Goal: Transaction & Acquisition: Purchase product/service

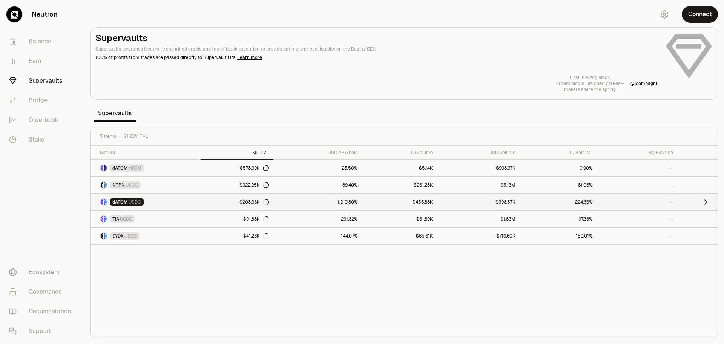
click at [310, 204] on link "1,210.80%" at bounding box center [318, 202] width 89 height 17
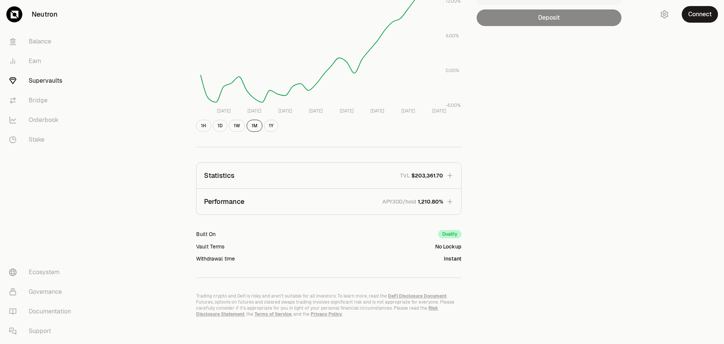
scroll to position [149, 0]
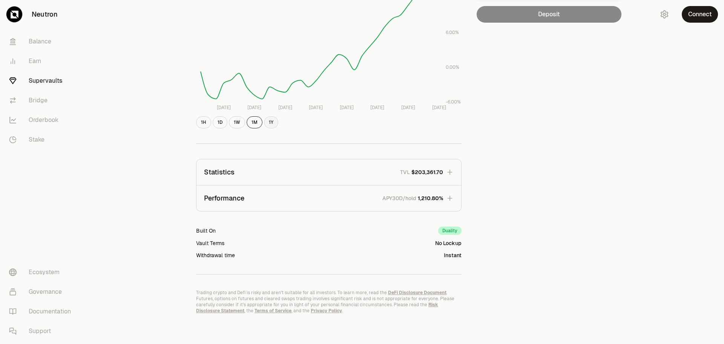
click at [271, 123] on button "1Y" at bounding box center [271, 122] width 14 height 12
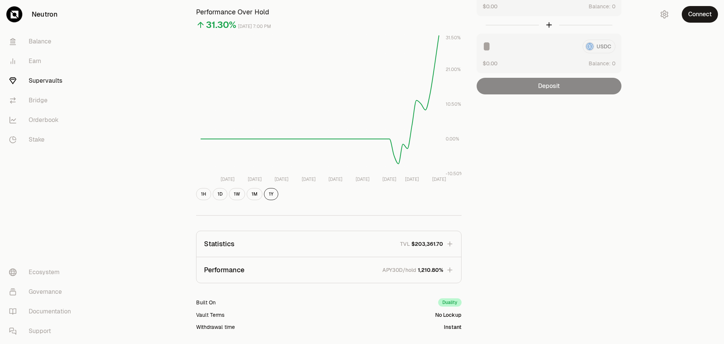
scroll to position [113, 0]
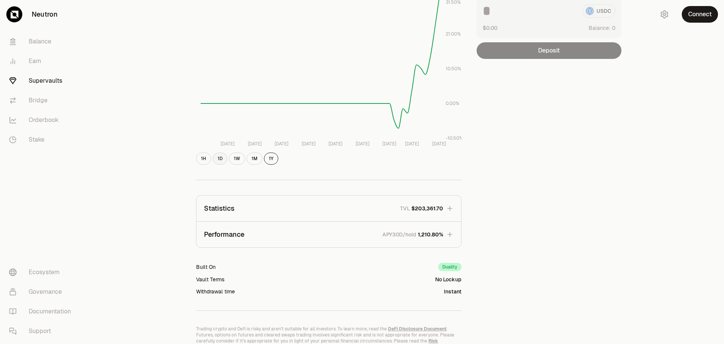
click at [224, 163] on button "1D" at bounding box center [220, 158] width 15 height 12
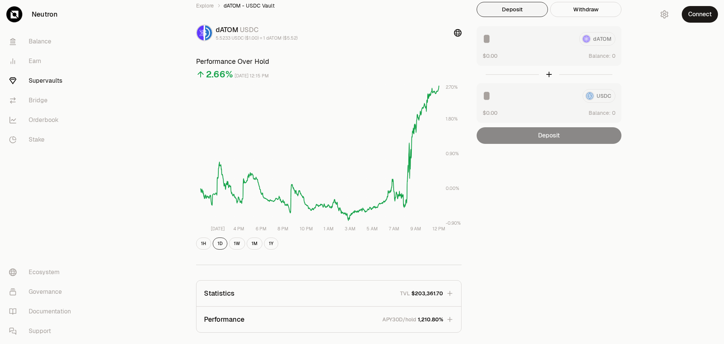
scroll to position [0, 0]
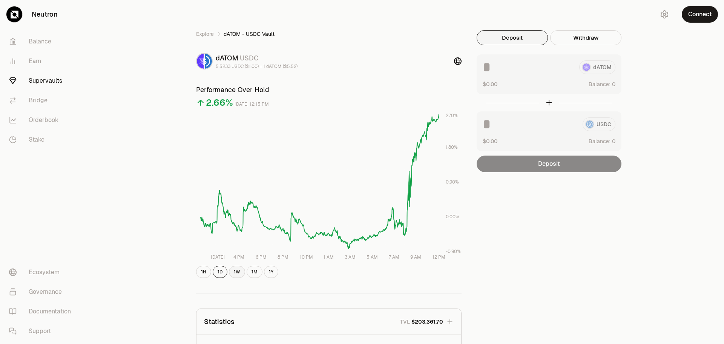
click at [238, 273] on button "1W" at bounding box center [237, 272] width 16 height 12
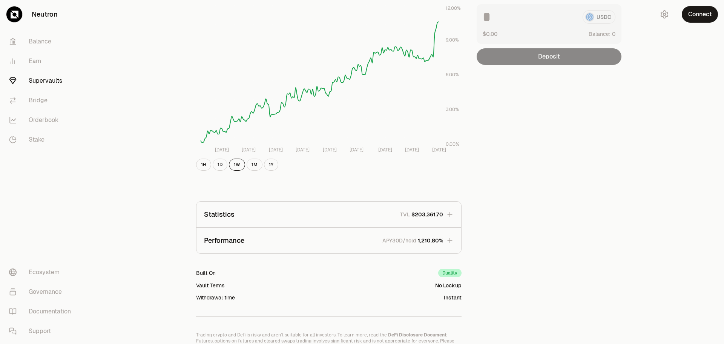
scroll to position [149, 0]
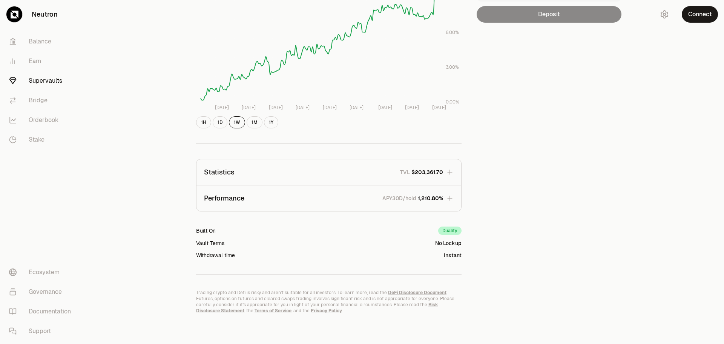
click at [453, 200] on icon "button" at bounding box center [450, 198] width 8 height 8
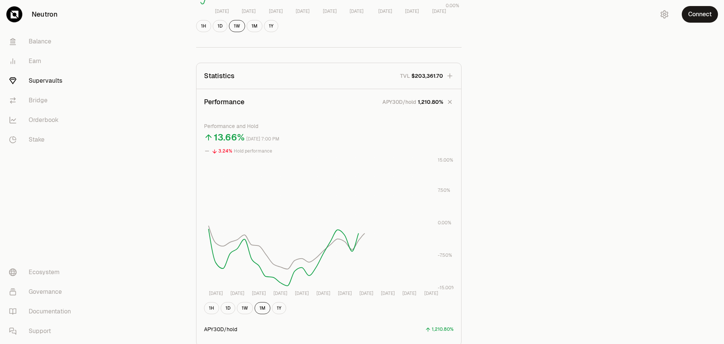
scroll to position [263, 0]
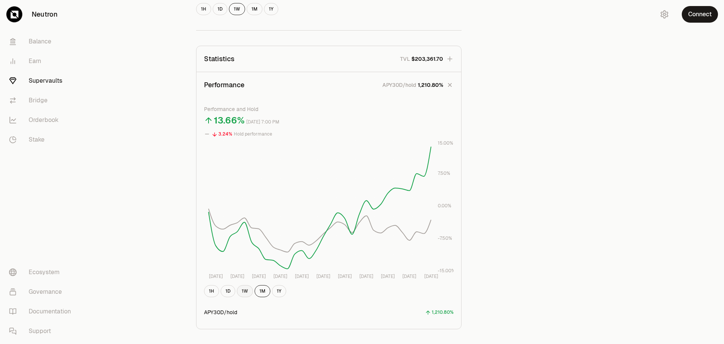
click at [250, 292] on button "1W" at bounding box center [245, 291] width 16 height 12
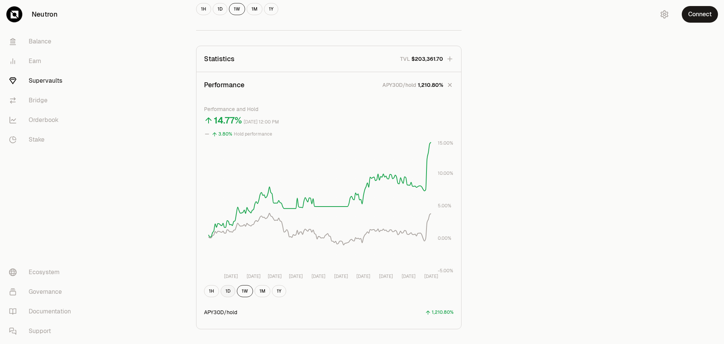
click at [229, 293] on button "1D" at bounding box center [228, 291] width 15 height 12
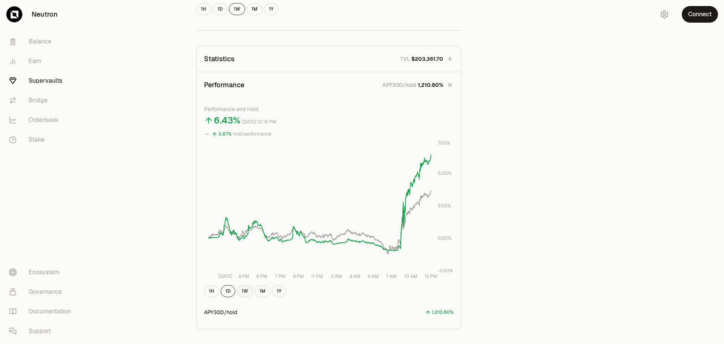
click at [246, 289] on button "1W" at bounding box center [245, 291] width 16 height 12
click at [262, 287] on button "1M" at bounding box center [263, 291] width 16 height 12
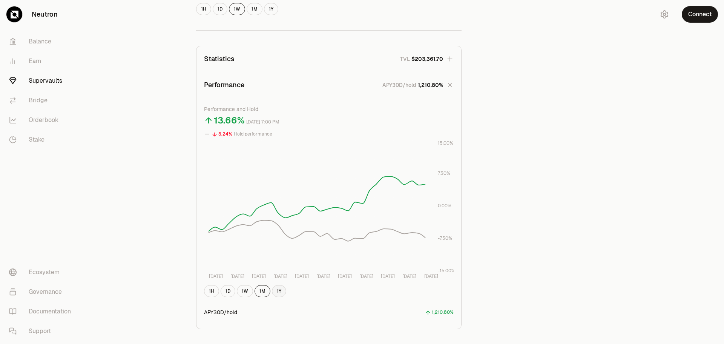
click at [276, 287] on button "1Y" at bounding box center [279, 291] width 14 height 12
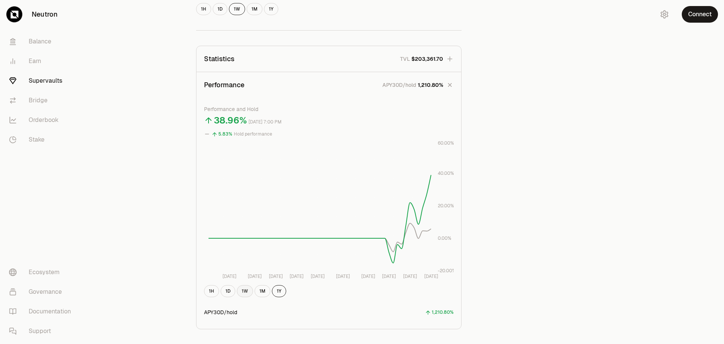
click at [246, 289] on button "1W" at bounding box center [245, 291] width 16 height 12
click at [230, 291] on button "1D" at bounding box center [228, 291] width 15 height 12
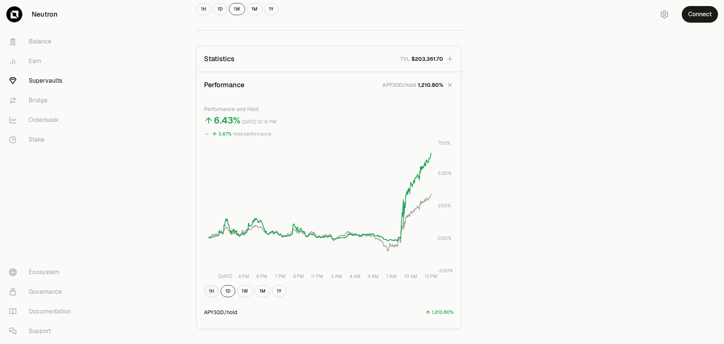
click at [213, 290] on button "1H" at bounding box center [211, 291] width 15 height 12
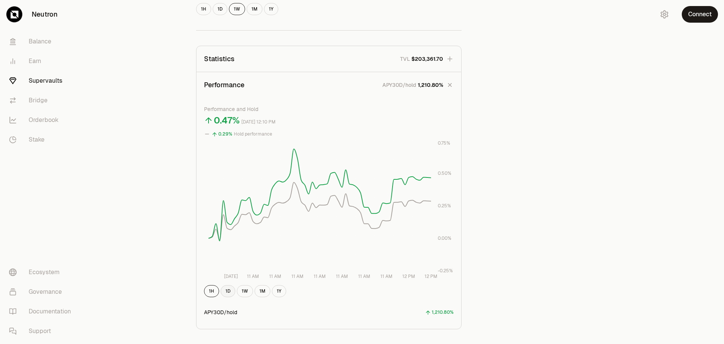
click at [229, 294] on button "1D" at bounding box center [228, 291] width 15 height 12
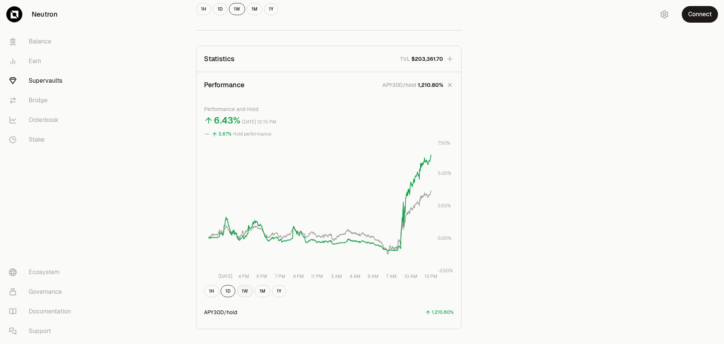
click at [243, 291] on button "1W" at bounding box center [245, 291] width 16 height 12
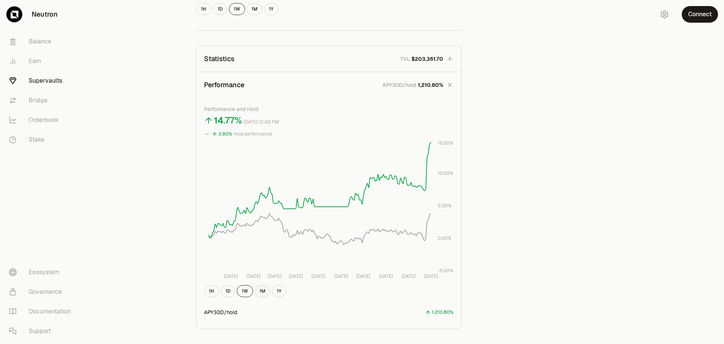
click at [262, 289] on button "1M" at bounding box center [263, 291] width 16 height 12
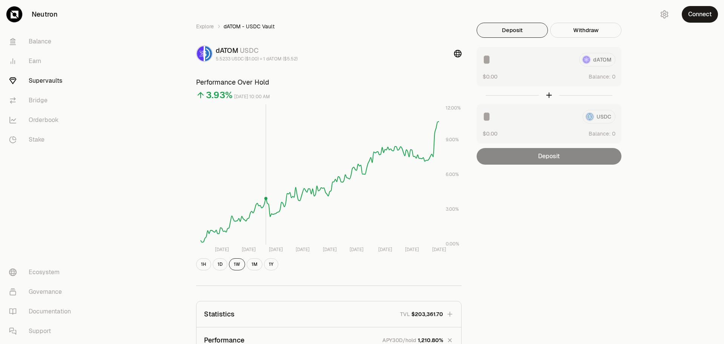
scroll to position [3, 0]
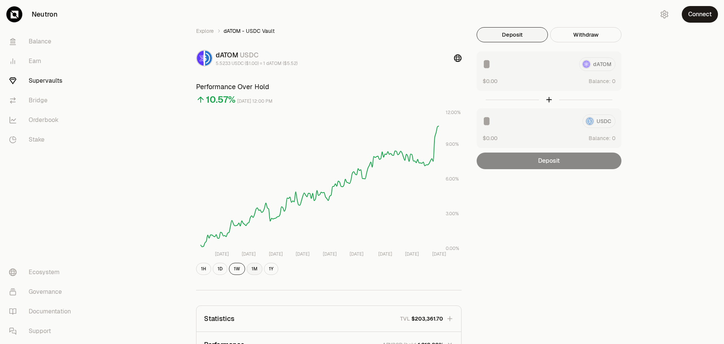
click at [250, 269] on button "1M" at bounding box center [255, 269] width 16 height 12
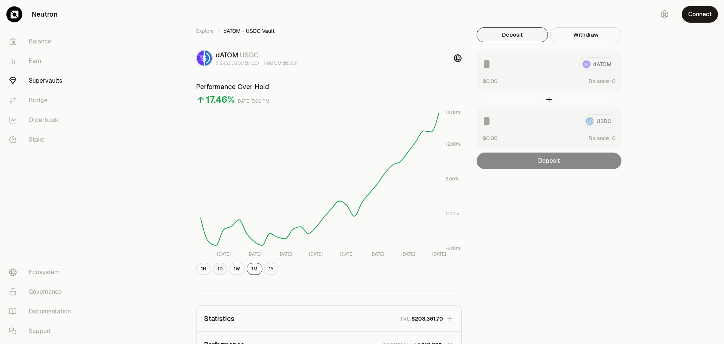
click at [221, 269] on button "1D" at bounding box center [220, 269] width 15 height 12
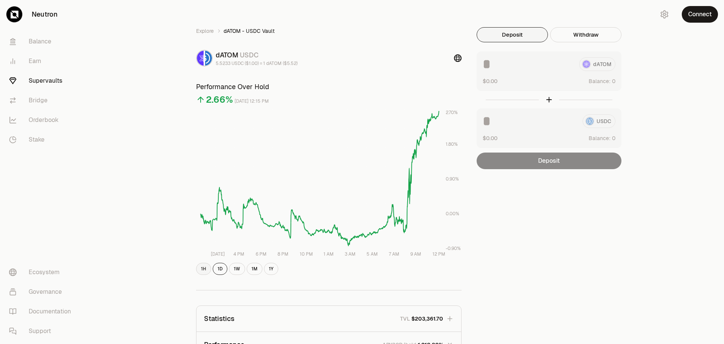
click at [205, 268] on button "1H" at bounding box center [203, 269] width 15 height 12
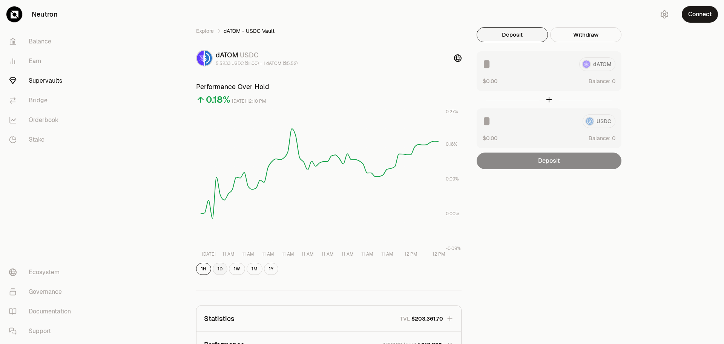
click at [222, 267] on button "1D" at bounding box center [220, 269] width 15 height 12
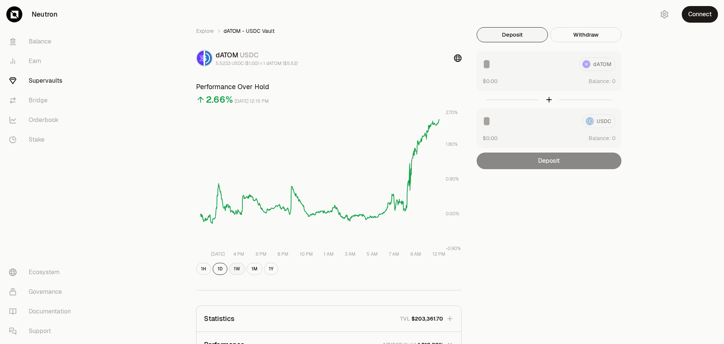
click at [236, 272] on button "1W" at bounding box center [237, 269] width 16 height 12
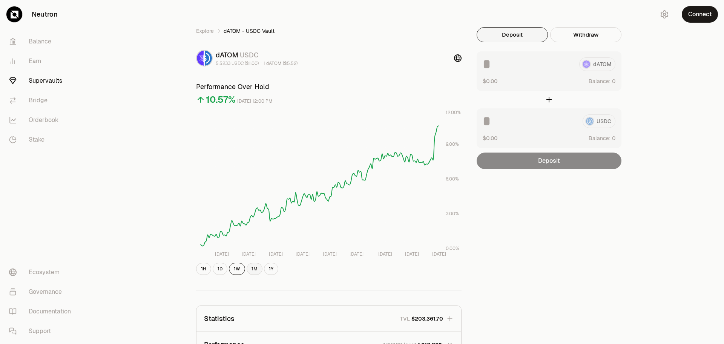
click at [257, 268] on button "1M" at bounding box center [255, 269] width 16 height 12
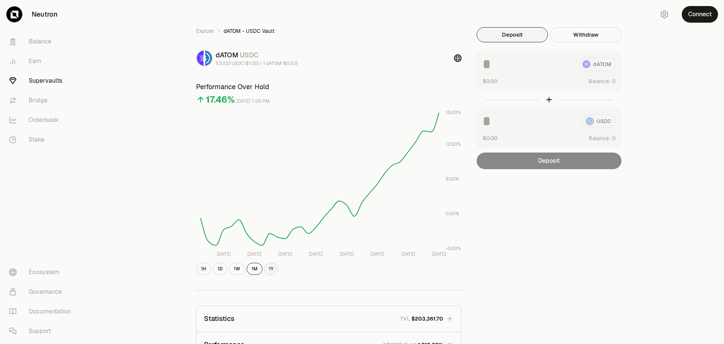
click at [273, 269] on button "1Y" at bounding box center [271, 269] width 14 height 12
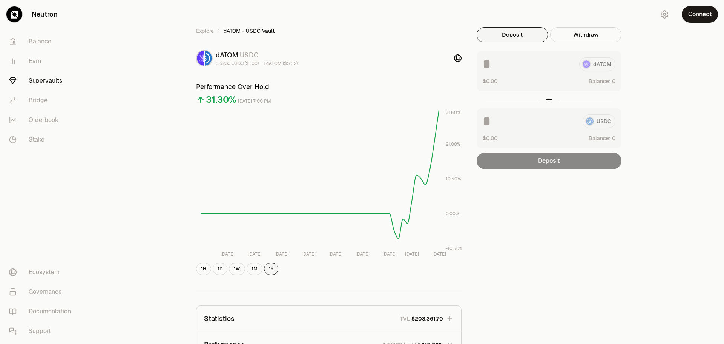
click at [273, 270] on button "1Y" at bounding box center [271, 269] width 14 height 12
click at [255, 265] on button "1M" at bounding box center [255, 269] width 16 height 12
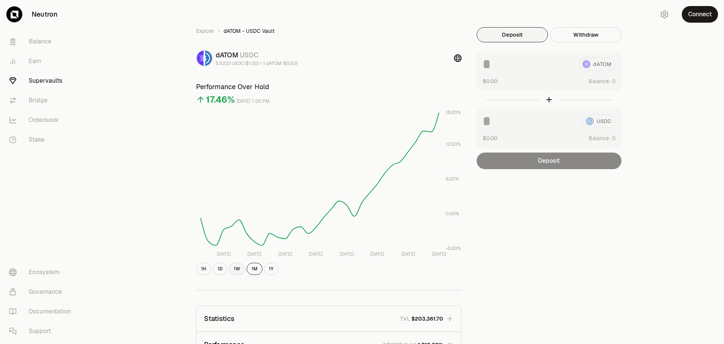
click at [238, 269] on button "1W" at bounding box center [237, 269] width 16 height 12
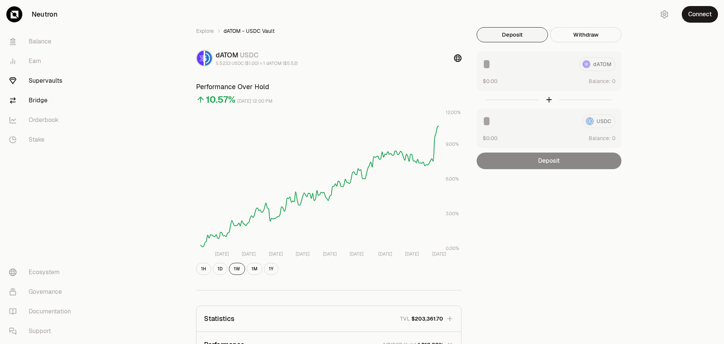
click at [40, 98] on link "Bridge" at bounding box center [42, 101] width 78 height 20
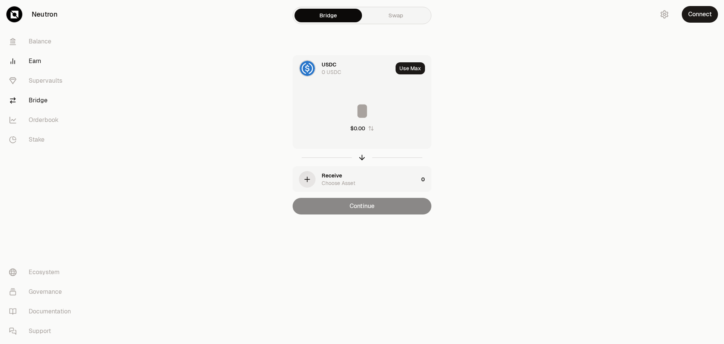
click at [37, 62] on link "Earn" at bounding box center [42, 61] width 78 height 20
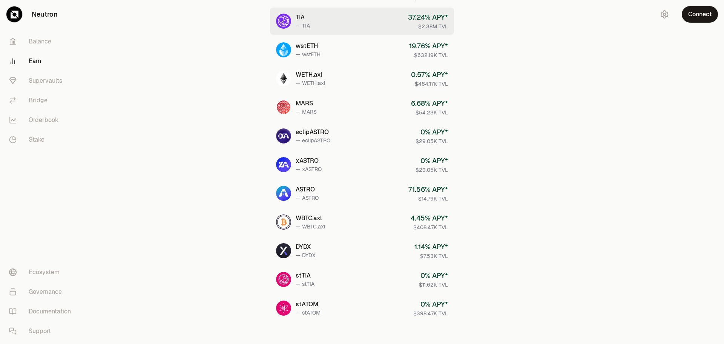
scroll to position [252, 0]
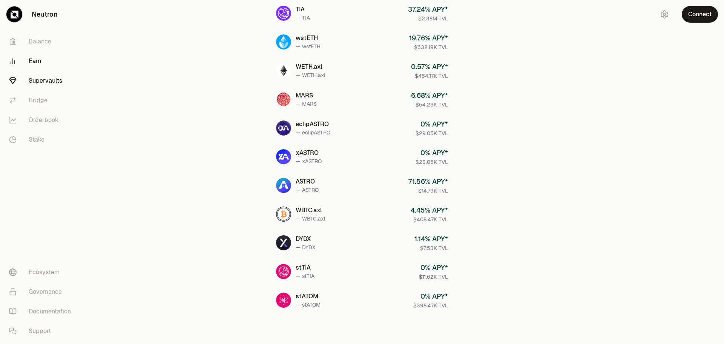
click at [45, 83] on link "Supervaults" at bounding box center [42, 81] width 78 height 20
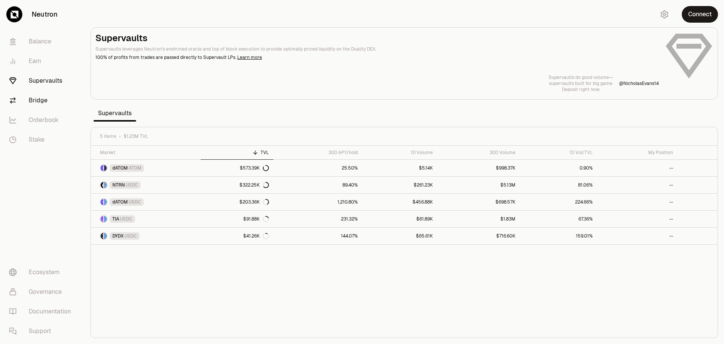
click at [43, 100] on link "Bridge" at bounding box center [42, 101] width 78 height 20
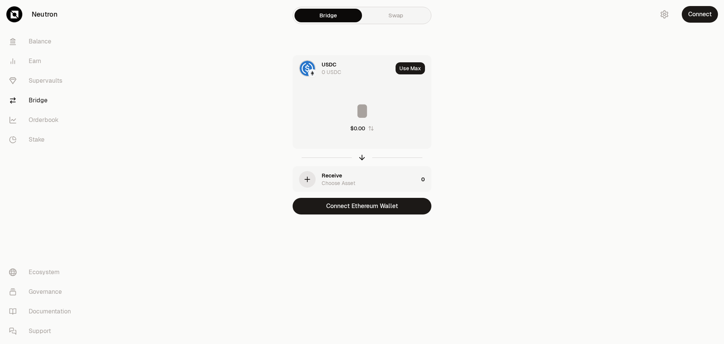
click at [345, 69] on div "USDC 0 USDC" at bounding box center [357, 68] width 71 height 15
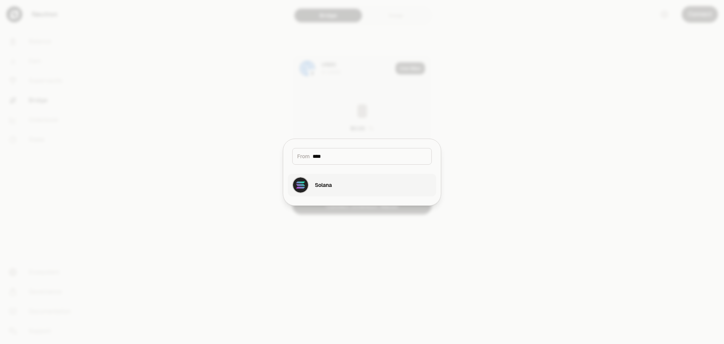
type input "****"
click at [339, 187] on button "Solana" at bounding box center [362, 185] width 149 height 23
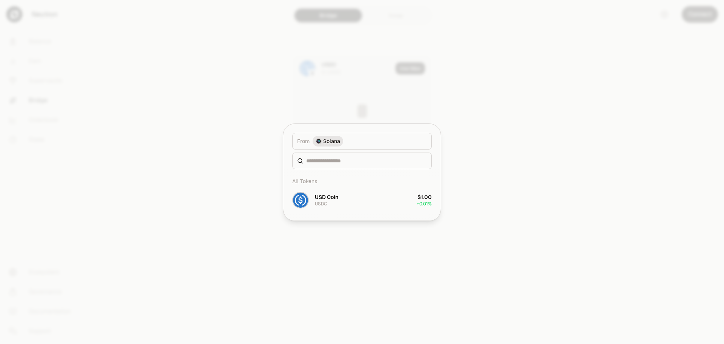
click at [616, 69] on div at bounding box center [362, 172] width 724 height 344
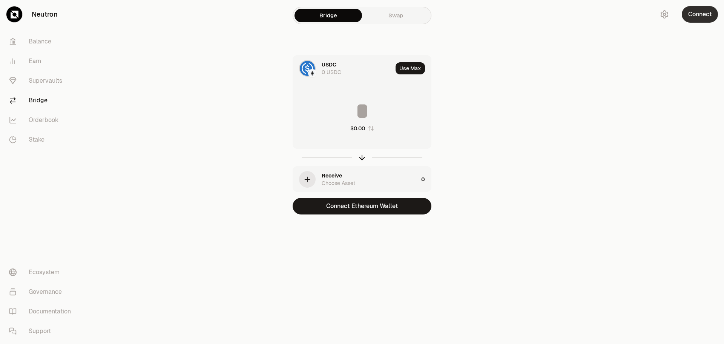
click at [697, 20] on button "Connect" at bounding box center [700, 14] width 36 height 17
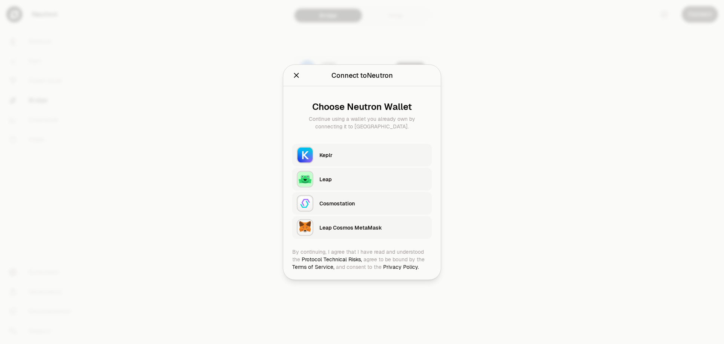
click at [297, 81] on h2 "Connect to Neutron" at bounding box center [362, 75] width 140 height 15
click at [300, 74] on icon "Close" at bounding box center [296, 75] width 8 height 8
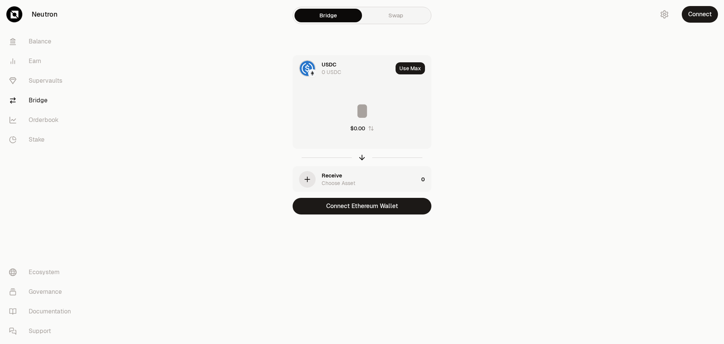
click at [331, 71] on div "0 USDC" at bounding box center [332, 72] width 20 height 8
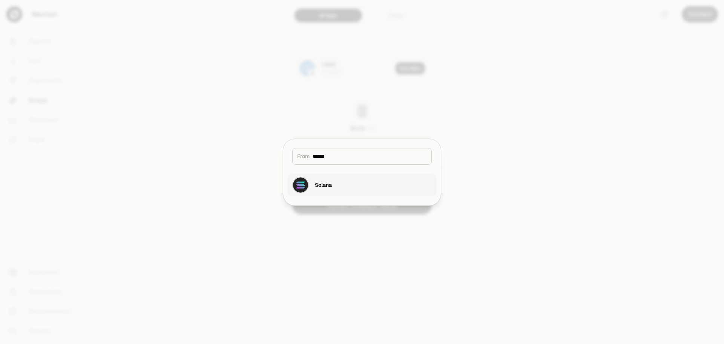
type input "******"
click at [334, 184] on button "Solana" at bounding box center [362, 185] width 149 height 23
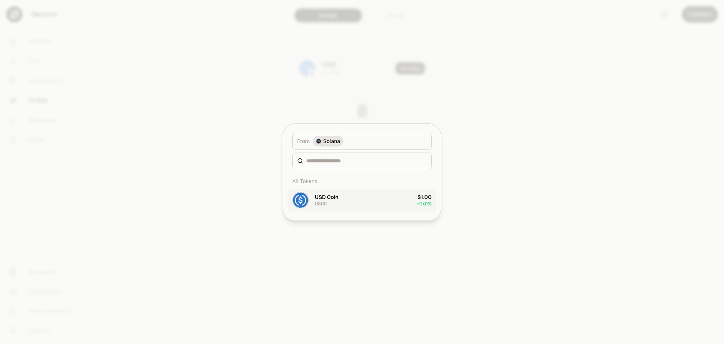
click at [340, 200] on button "USD Coin USDC $1.00 + 0.01%" at bounding box center [362, 200] width 149 height 23
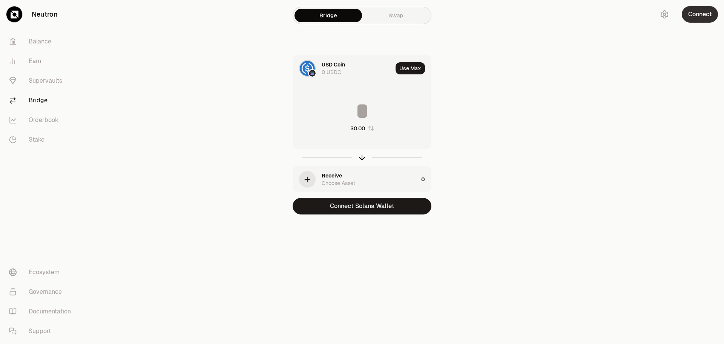
click at [710, 15] on button "Connect" at bounding box center [700, 14] width 36 height 17
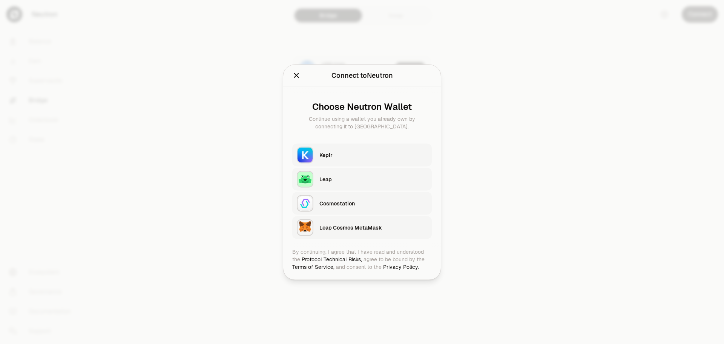
click at [365, 227] on div "Leap Cosmos MetaMask" at bounding box center [374, 227] width 108 height 8
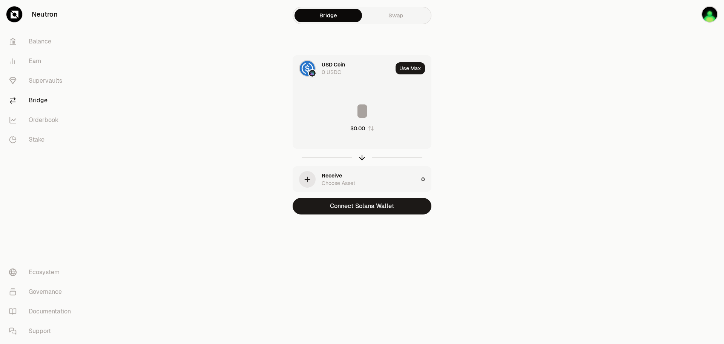
click at [323, 67] on div "USD Coin" at bounding box center [333, 65] width 23 height 8
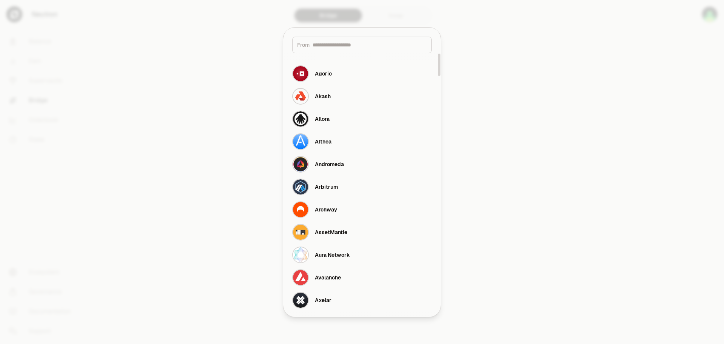
drag, startPoint x: 551, startPoint y: 85, endPoint x: 556, endPoint y: 80, distance: 6.7
click at [552, 85] on div at bounding box center [362, 172] width 724 height 344
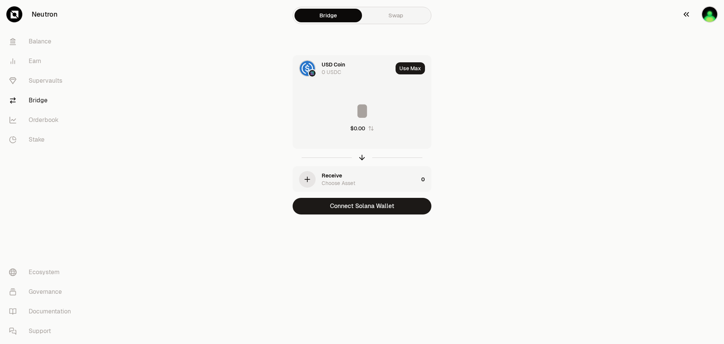
click at [714, 18] on img "button" at bounding box center [710, 14] width 17 height 17
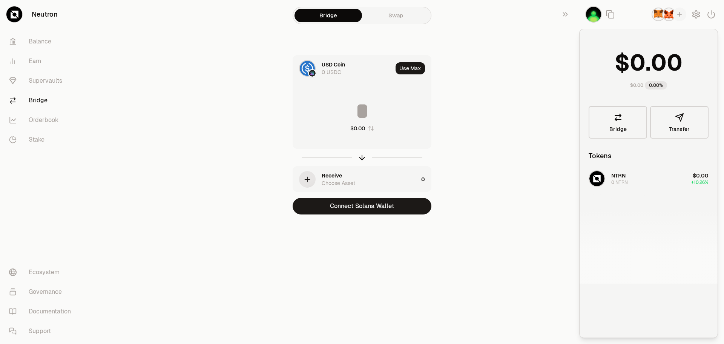
click at [682, 14] on icon "button" at bounding box center [679, 14] width 7 height 7
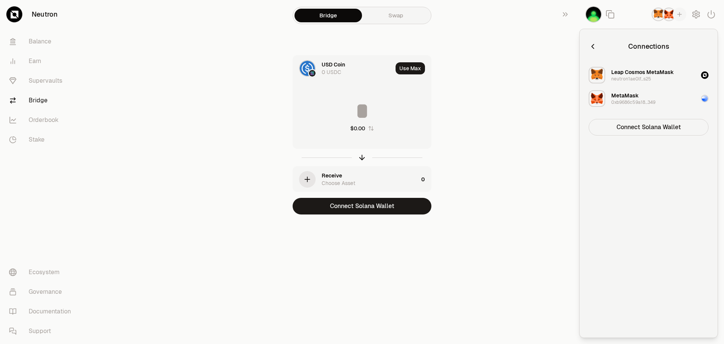
click at [651, 128] on button "Connect Solana Wallet" at bounding box center [649, 127] width 120 height 17
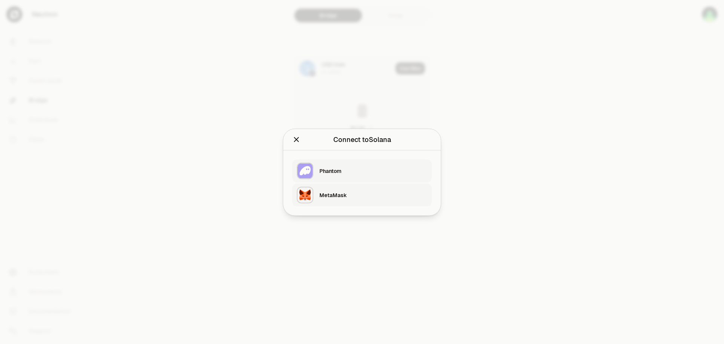
click at [373, 169] on div "Phantom" at bounding box center [374, 171] width 108 height 8
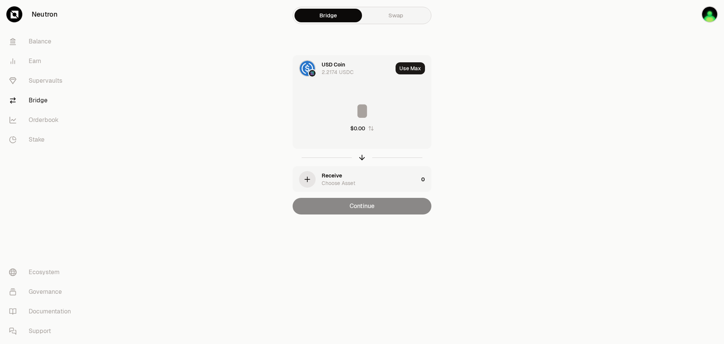
click at [364, 110] on input at bounding box center [362, 111] width 138 height 23
type input "*"
click at [305, 177] on icon "button" at bounding box center [307, 179] width 8 height 8
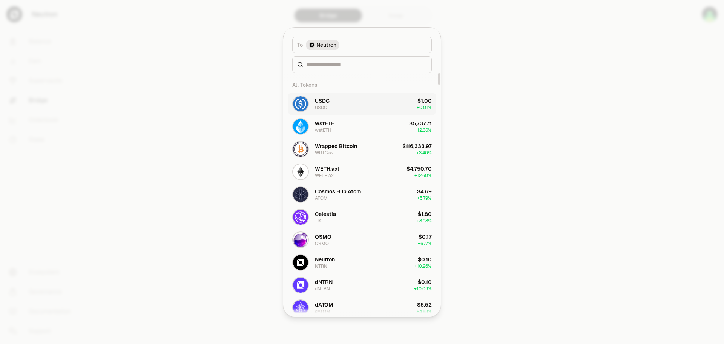
click at [345, 103] on button "USDC USDC $1.00 + 0.01%" at bounding box center [362, 103] width 149 height 23
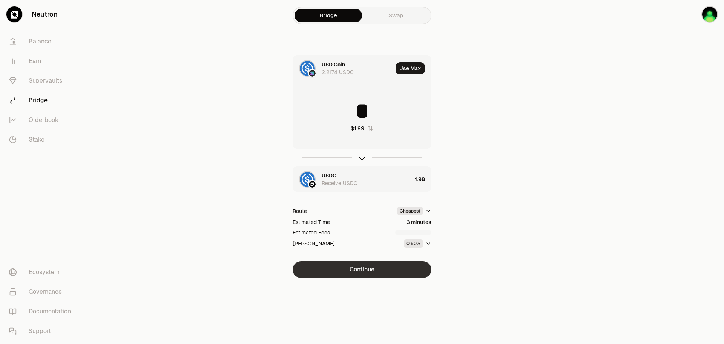
click at [393, 269] on button "Continue" at bounding box center [362, 269] width 139 height 17
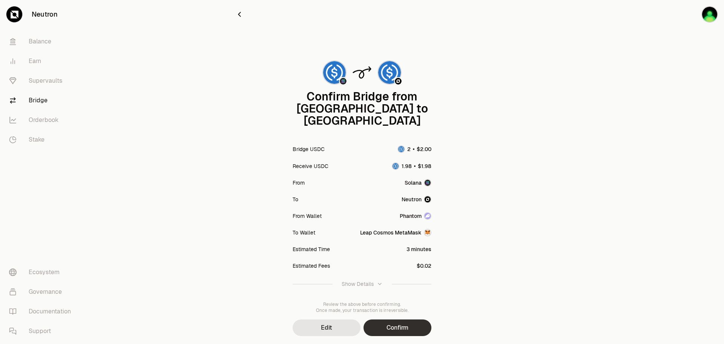
click at [418, 319] on button "Confirm" at bounding box center [398, 327] width 68 height 17
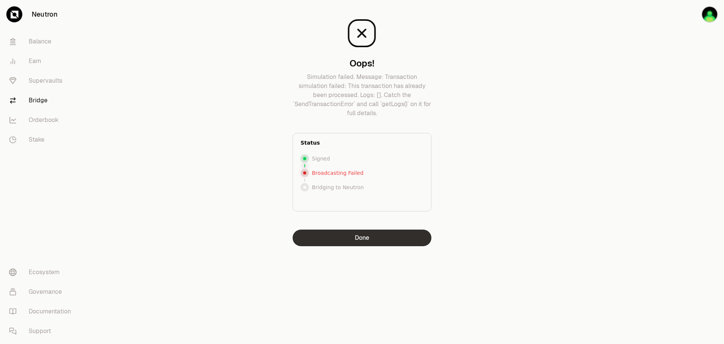
click at [330, 235] on button "Done" at bounding box center [362, 237] width 139 height 17
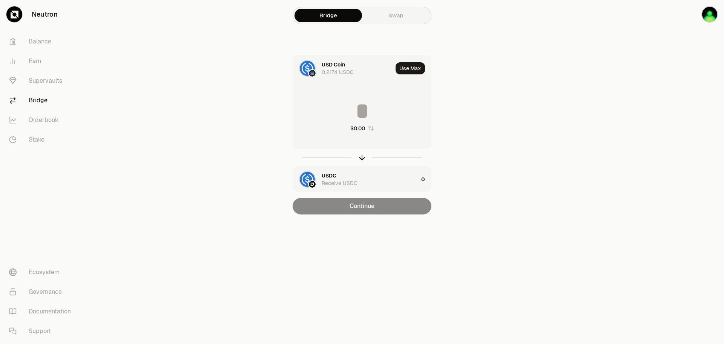
click at [343, 68] on div "USD Coin" at bounding box center [333, 65] width 23 height 8
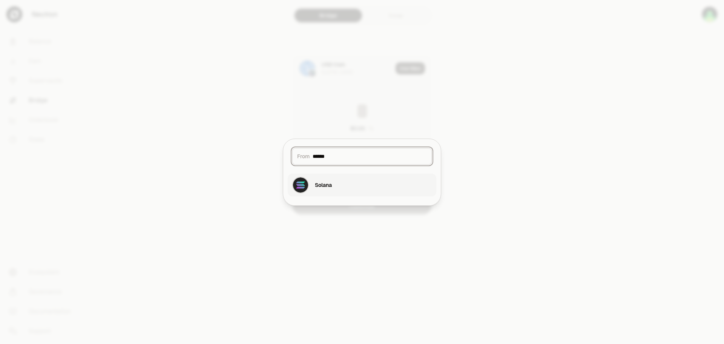
type input "******"
click at [330, 191] on div "Solana" at bounding box center [312, 185] width 40 height 17
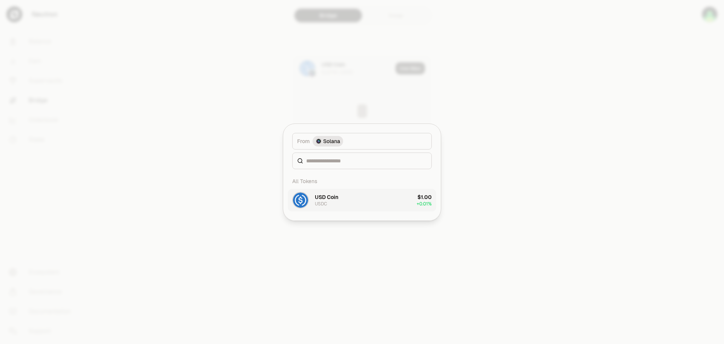
click at [355, 200] on button "USD Coin USDC $1.00 + 0.01%" at bounding box center [362, 200] width 149 height 23
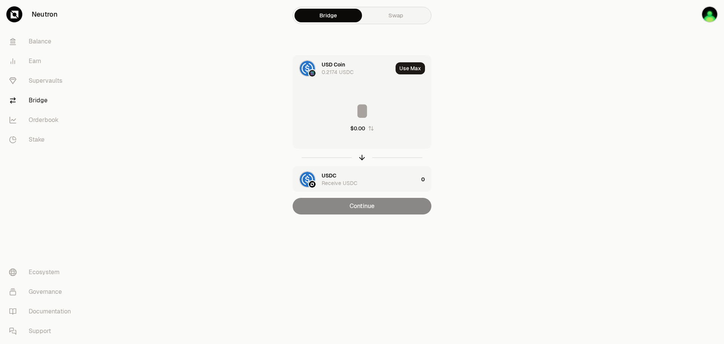
click at [370, 107] on input at bounding box center [362, 111] width 138 height 23
click at [394, 118] on input "****" at bounding box center [362, 111] width 138 height 23
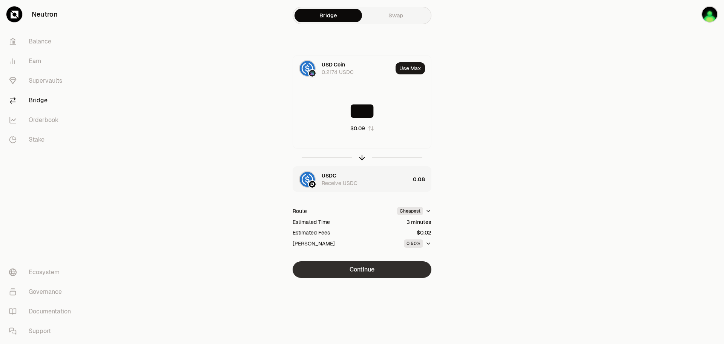
type input "***"
click at [364, 272] on button "Continue" at bounding box center [362, 269] width 139 height 17
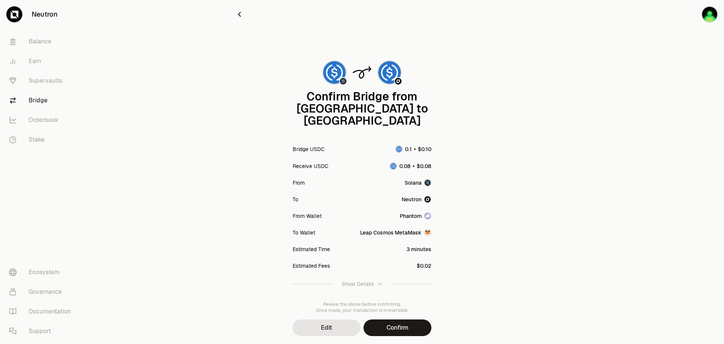
click at [429, 229] on img "button" at bounding box center [428, 233] width 8 height 8
click at [418, 319] on button "Confirm" at bounding box center [398, 327] width 68 height 17
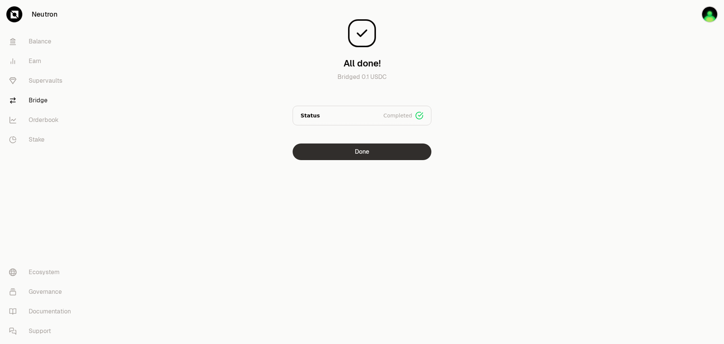
click at [377, 157] on button "Done" at bounding box center [362, 151] width 139 height 17
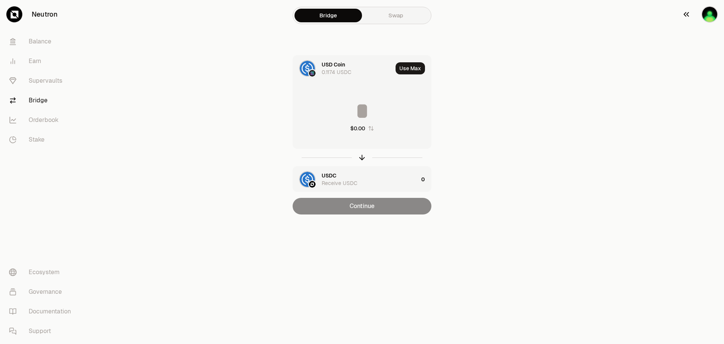
click at [715, 14] on img "button" at bounding box center [710, 14] width 17 height 17
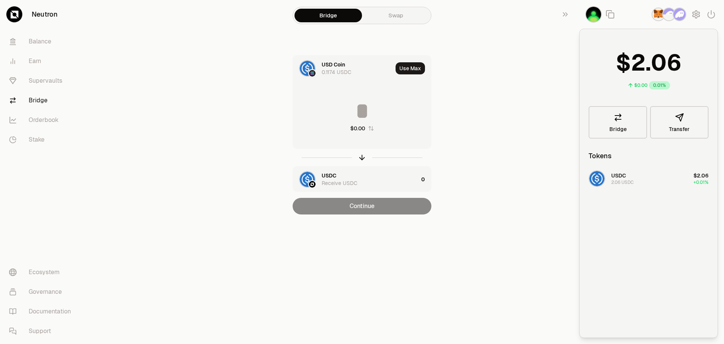
click at [684, 16] on img "button" at bounding box center [680, 15] width 14 height 14
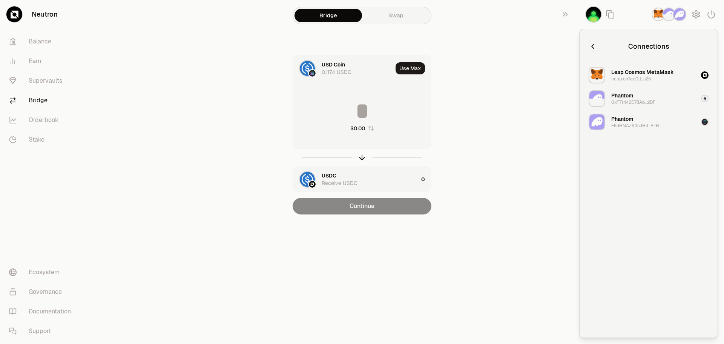
click at [651, 122] on div "Phantom FKdHNAZK3sdHd...RLH" at bounding box center [636, 122] width 48 height 14
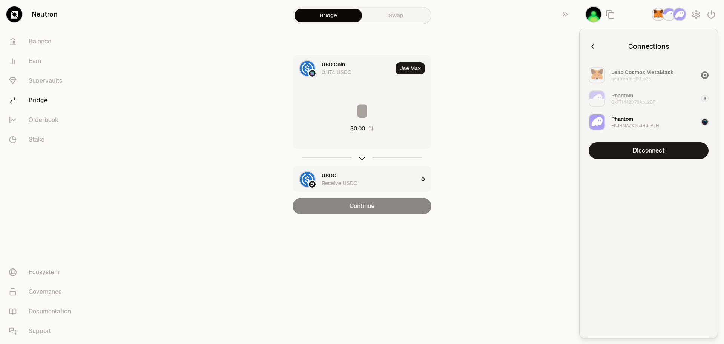
click at [637, 119] on div "Phantom FKdHNAZK3sdHd...RLH" at bounding box center [636, 122] width 48 height 14
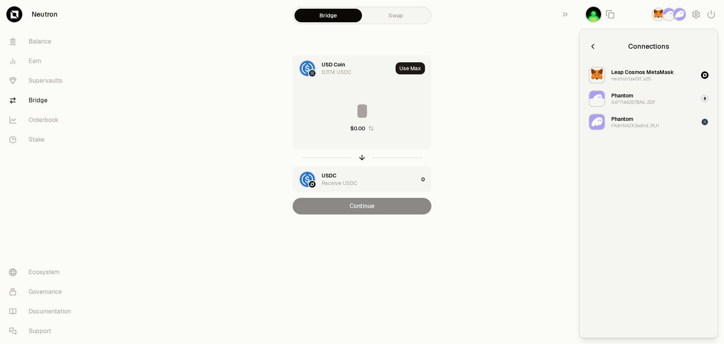
click at [635, 94] on div "Phantom 0xF71442D78Ab...2DF" at bounding box center [634, 99] width 44 height 14
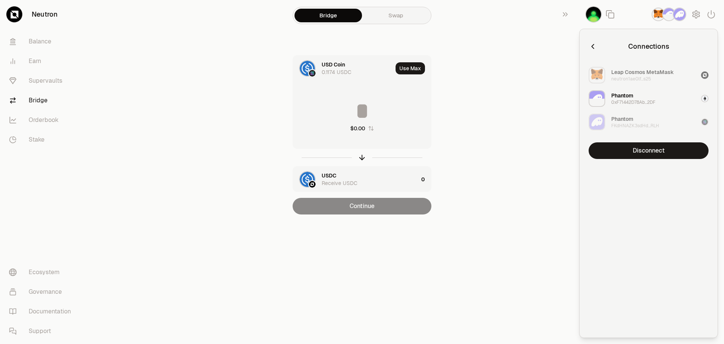
click at [642, 74] on div "Leap Cosmos MetaMask" at bounding box center [643, 72] width 63 height 8
click at [675, 11] on img "button" at bounding box center [680, 15] width 14 height 14
drag, startPoint x: 640, startPoint y: 11, endPoint x: 646, endPoint y: 11, distance: 6.5
click at [640, 10] on div at bounding box center [651, 14] width 145 height 29
click at [660, 15] on img "button" at bounding box center [659, 15] width 14 height 14
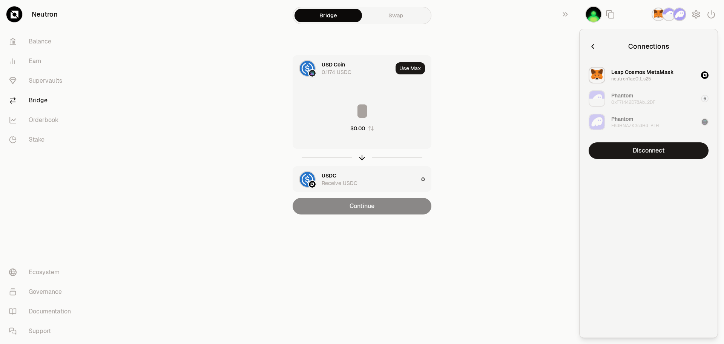
click at [647, 73] on div "Leap Cosmos MetaMask" at bounding box center [643, 72] width 63 height 8
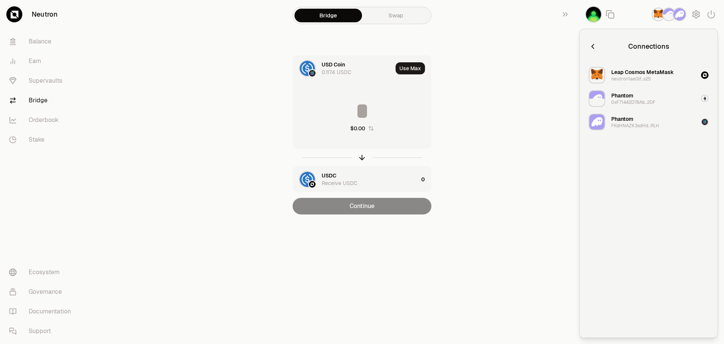
click at [703, 77] on div "button" at bounding box center [705, 75] width 8 height 8
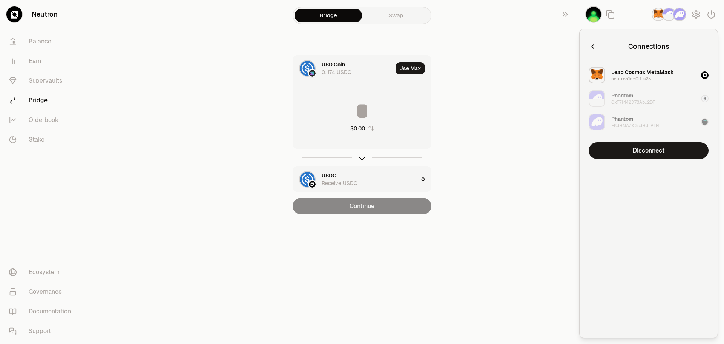
click at [703, 77] on div "button" at bounding box center [705, 75] width 8 height 8
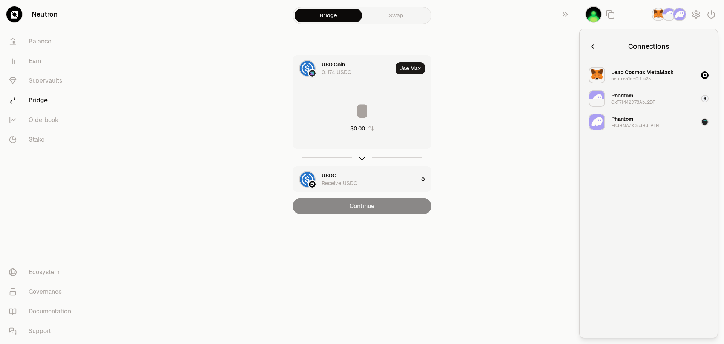
click at [674, 73] on button "Leap Cosmos MetaMask neutron1ae0lf...s25" at bounding box center [648, 75] width 129 height 23
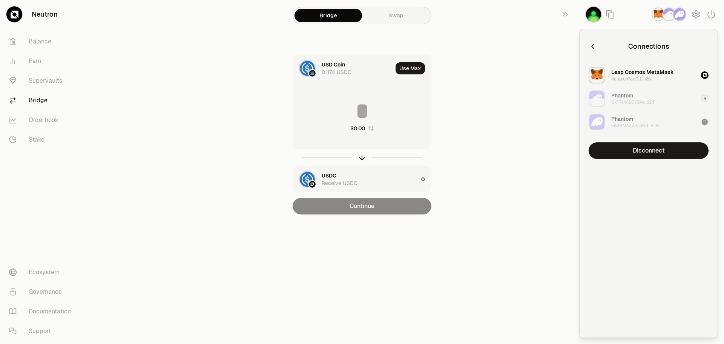
click at [664, 151] on button "Disconnect" at bounding box center [649, 150] width 120 height 17
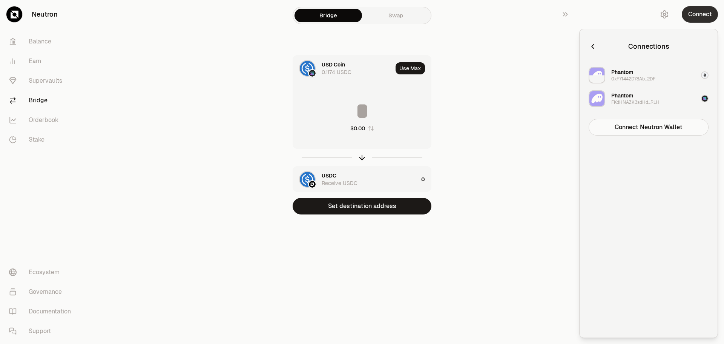
click at [695, 14] on button "Connect" at bounding box center [700, 14] width 36 height 17
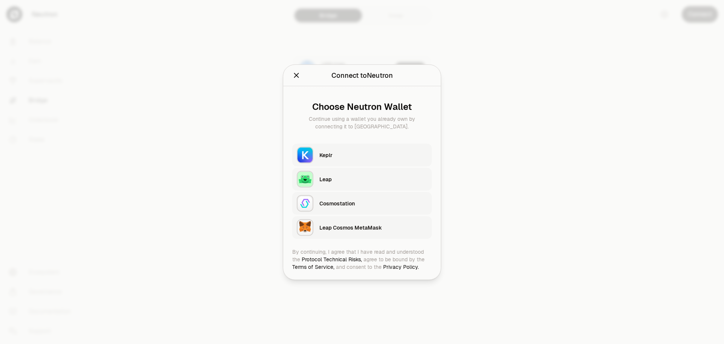
click at [413, 153] on div "Keplr" at bounding box center [374, 155] width 108 height 8
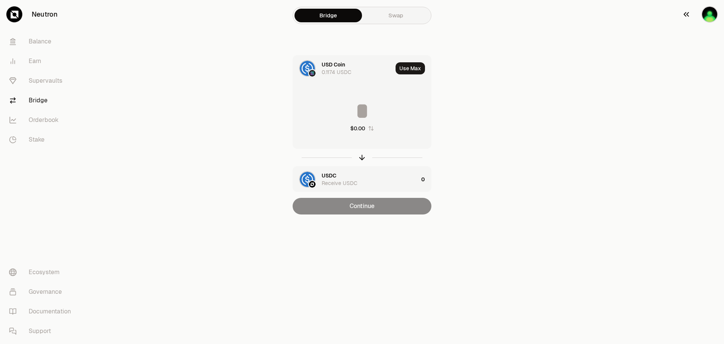
click at [717, 12] on img "button" at bounding box center [710, 14] width 17 height 17
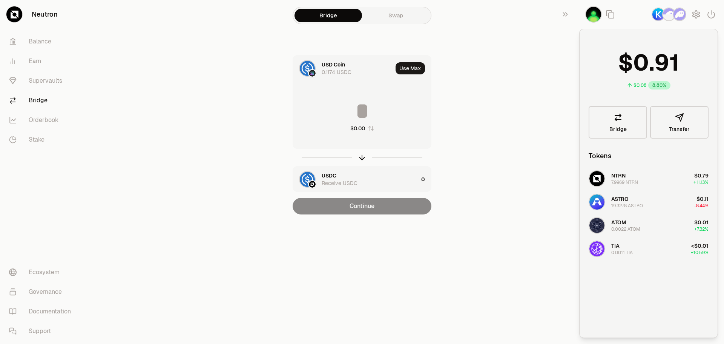
click at [681, 18] on img "button" at bounding box center [680, 15] width 14 height 14
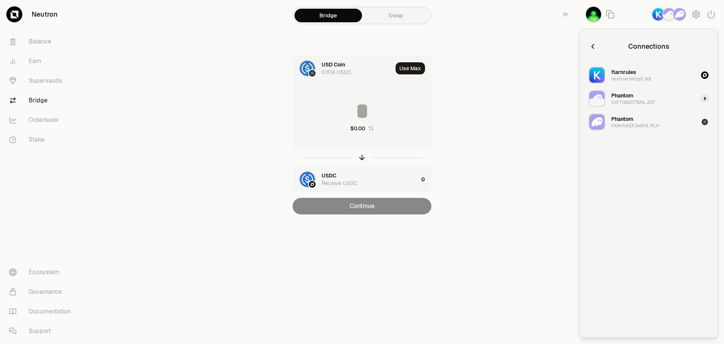
click at [649, 101] on div "0xF71442D78Ab...2DF" at bounding box center [634, 102] width 44 height 6
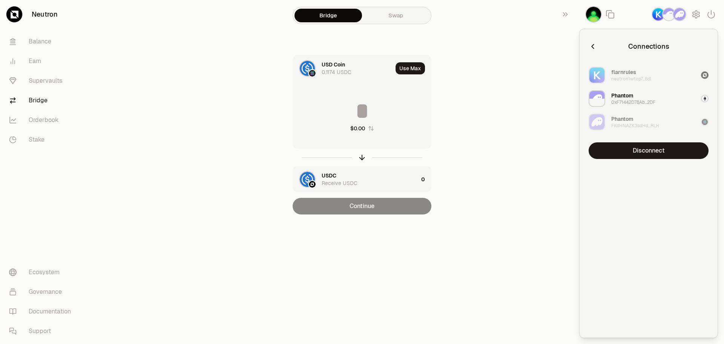
click at [649, 101] on div "0xF71442D78Ab...2DF" at bounding box center [634, 102] width 44 height 6
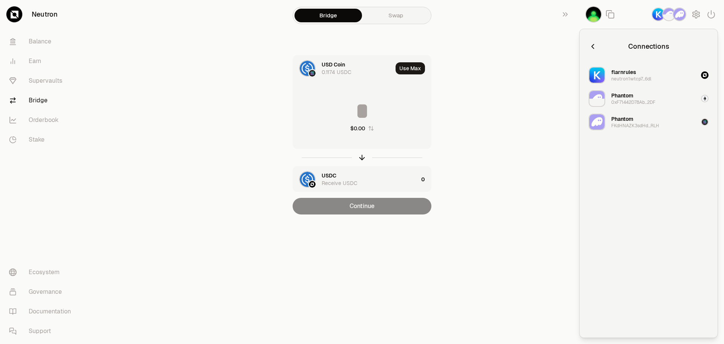
click at [642, 123] on div "FKdHNAZK3sdHd...RLH" at bounding box center [636, 126] width 48 height 6
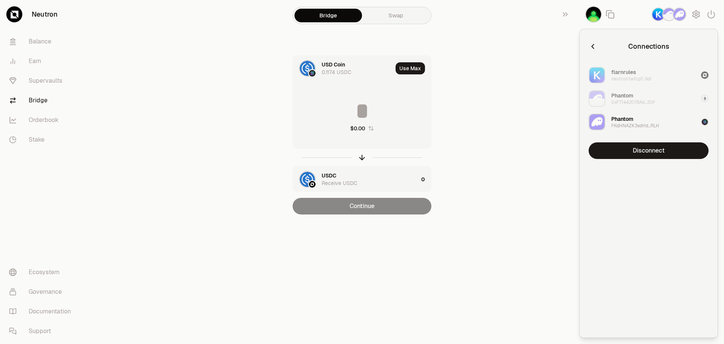
click at [641, 123] on div "FKdHNAZK3sdHd...RLH" at bounding box center [636, 126] width 48 height 6
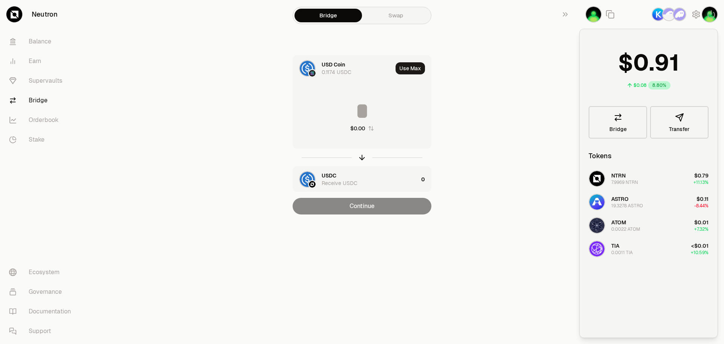
click at [498, 118] on section "Bridge Swap USD Coin 0.1174 USDC Use Max $0.00 USDC Receive USDC 0 Continue" at bounding box center [362, 122] width 290 height 244
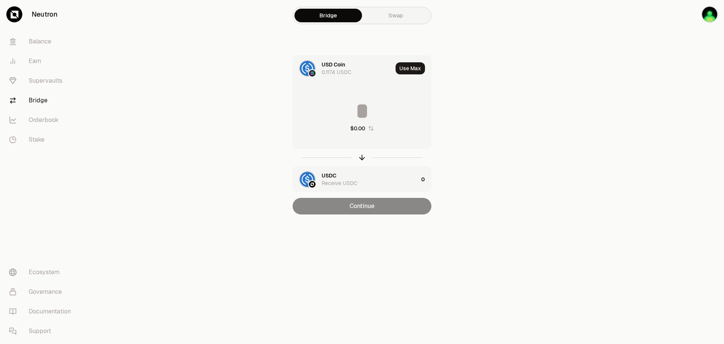
click at [343, 69] on div "0.1174 USDC" at bounding box center [337, 72] width 30 height 8
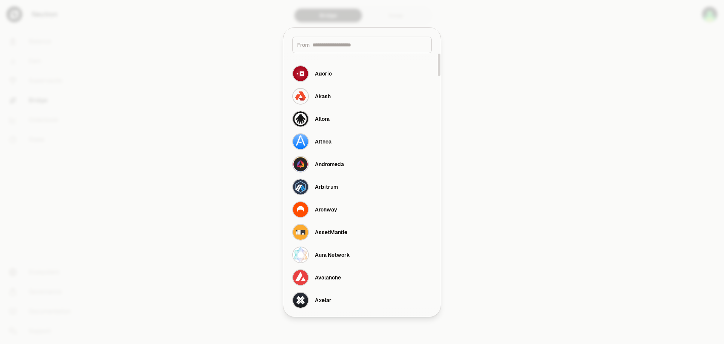
click at [515, 74] on div at bounding box center [362, 172] width 724 height 344
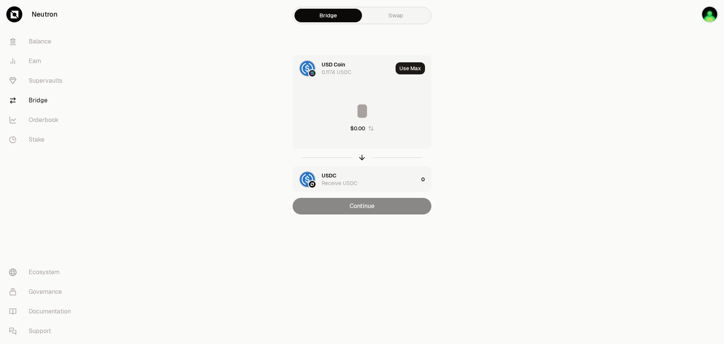
click at [323, 67] on div "USD Coin" at bounding box center [333, 65] width 23 height 8
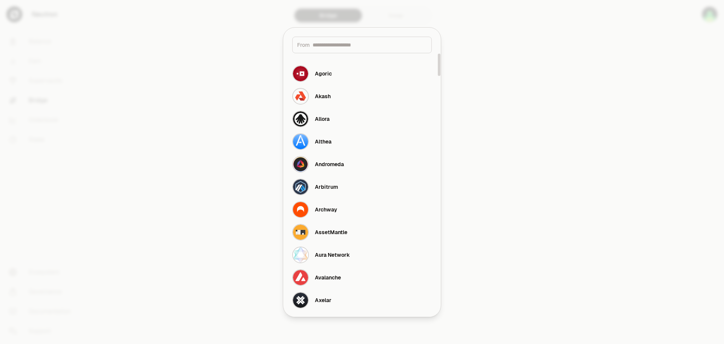
click at [343, 44] on input at bounding box center [370, 45] width 114 height 8
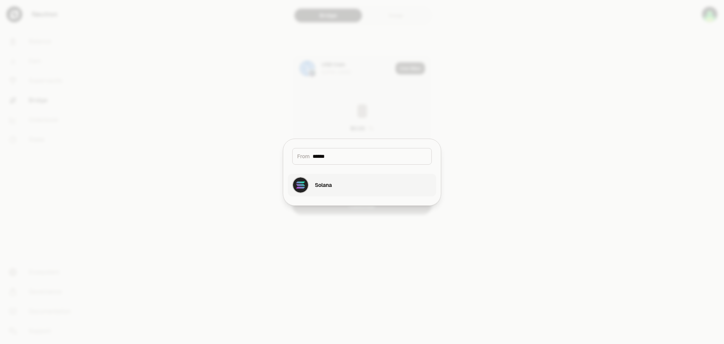
type input "******"
click at [326, 184] on div "Solana" at bounding box center [323, 185] width 17 height 8
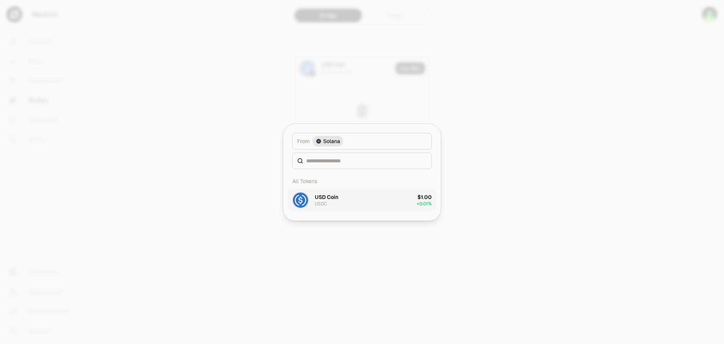
click at [339, 200] on button "USD Coin USDC $1.00 + 0.01%" at bounding box center [362, 200] width 149 height 23
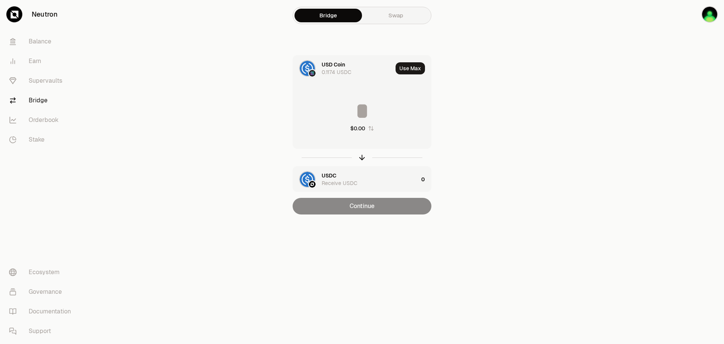
click at [351, 112] on input at bounding box center [362, 111] width 138 height 23
click at [705, 16] on img "button" at bounding box center [710, 14] width 17 height 17
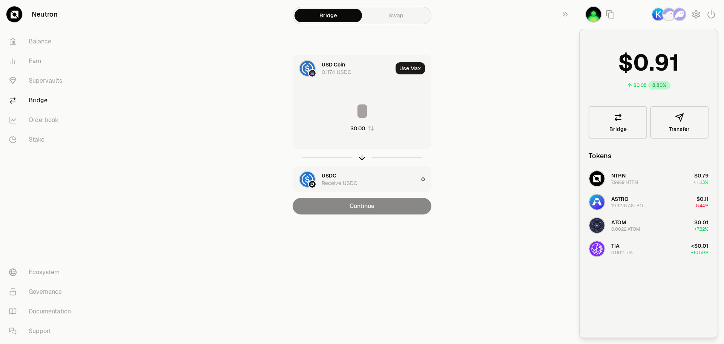
click at [541, 204] on main "Bridge Swap USD Coin 0.1174 USDC Use Max $0.00 USDC Receive USDC 0 Continue" at bounding box center [405, 122] width 640 height 244
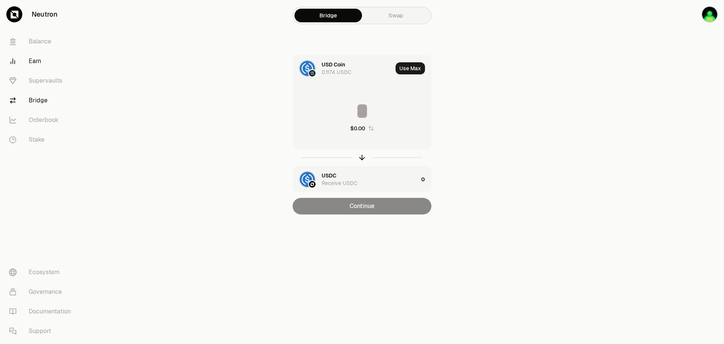
click at [38, 59] on link "Earn" at bounding box center [42, 61] width 78 height 20
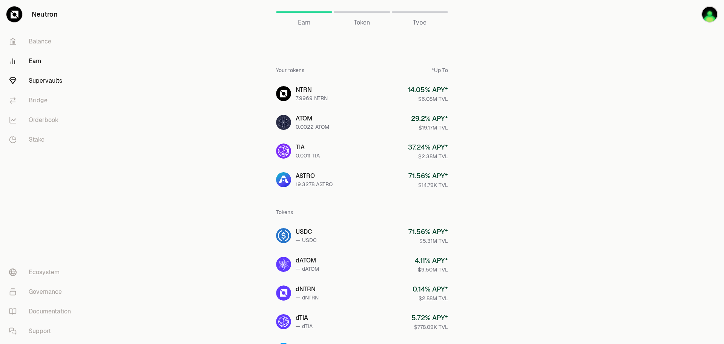
click at [42, 76] on link "Supervaults" at bounding box center [42, 81] width 78 height 20
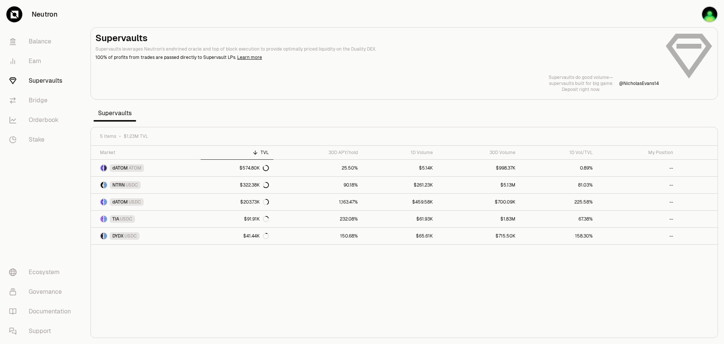
click at [367, 63] on div "Supervaults Supervaults leverages Neutron's enshrined oracle and top of block e…" at bounding box center [404, 62] width 618 height 60
click at [714, 13] on img "button" at bounding box center [710, 14] width 17 height 17
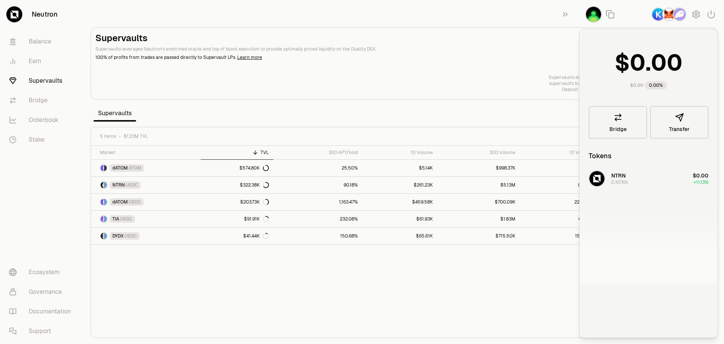
click at [551, 37] on h2 "Supervaults" at bounding box center [377, 38] width 564 height 12
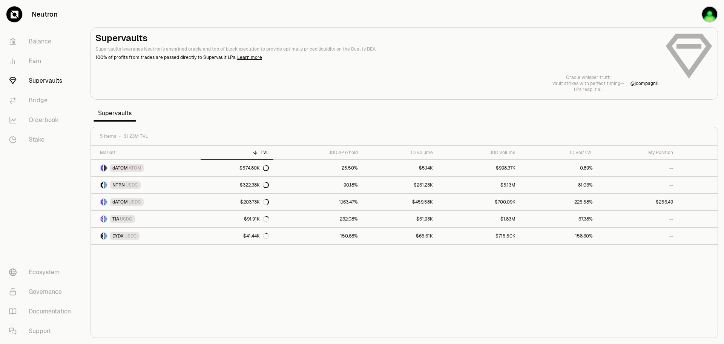
click at [354, 69] on div "Supervaults Supervaults leverages Neutron's enshrined oracle and top of block e…" at bounding box center [404, 62] width 618 height 60
click at [35, 100] on link "Bridge" at bounding box center [42, 101] width 78 height 20
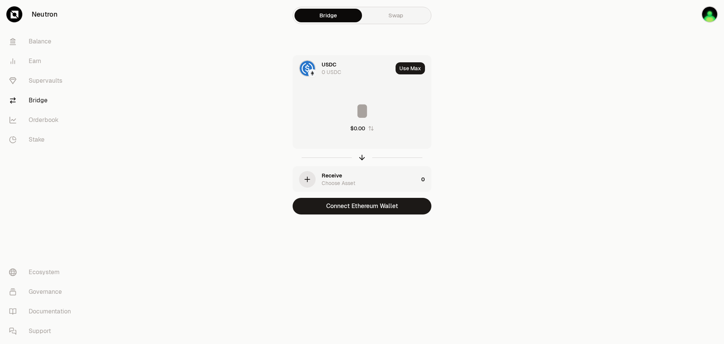
click at [333, 69] on div "0 USDC" at bounding box center [332, 72] width 20 height 8
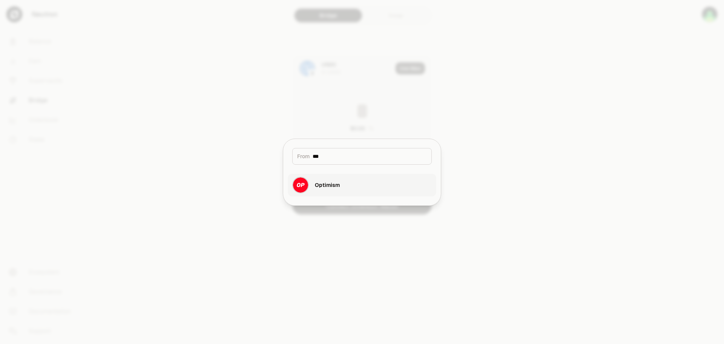
type input "***"
click at [336, 186] on div "Optimism" at bounding box center [327, 185] width 25 height 8
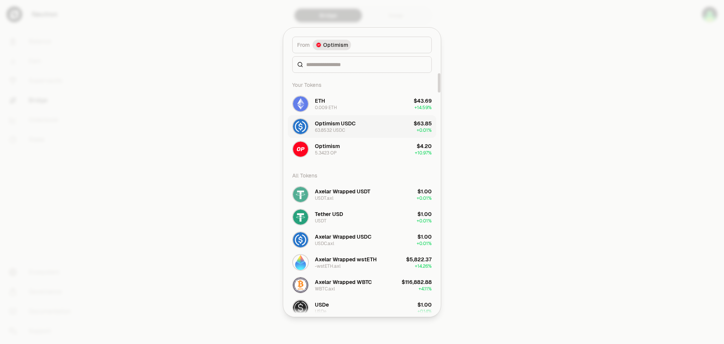
click at [350, 125] on div "Optimism USDC" at bounding box center [335, 124] width 41 height 8
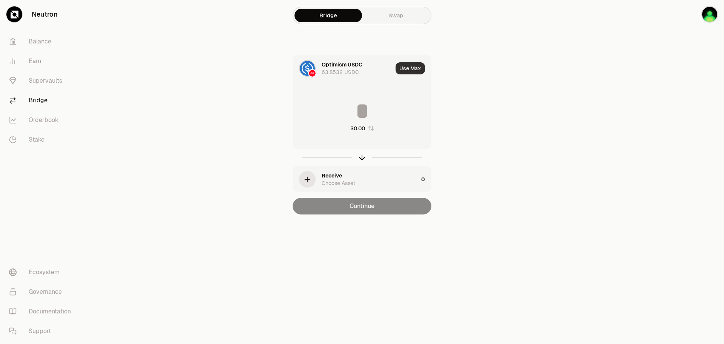
click at [410, 68] on button "Use Max" at bounding box center [410, 68] width 29 height 12
type input "*********"
click at [308, 180] on icon "button" at bounding box center [307, 179] width 8 height 8
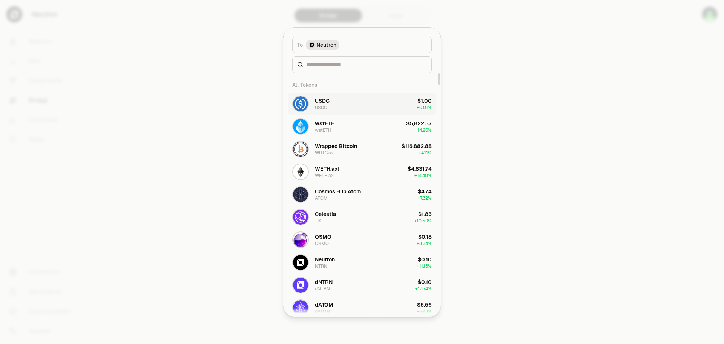
click at [333, 101] on button "USDC USDC $1.00 + 0.01%" at bounding box center [362, 103] width 149 height 23
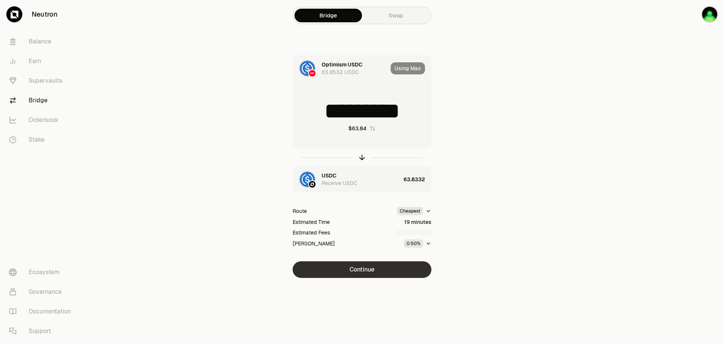
click at [384, 270] on button "Continue" at bounding box center [362, 269] width 139 height 17
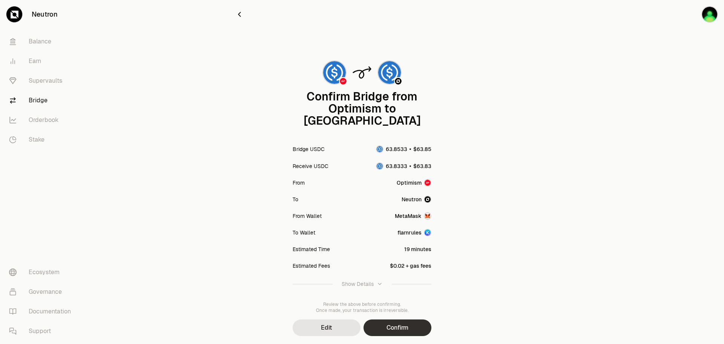
click at [412, 319] on button "Confirm" at bounding box center [398, 327] width 68 height 17
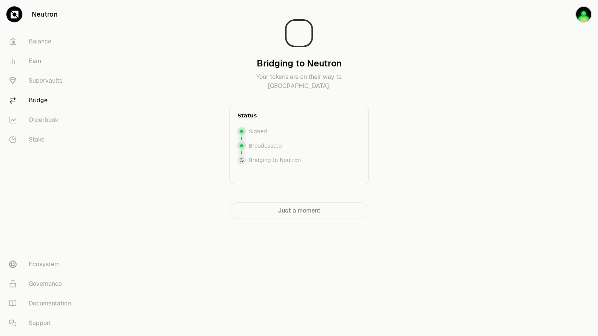
click at [428, 89] on div "Bridging to Neutron Your tokens are on their way to [GEOGRAPHIC_DATA]. Status S…" at bounding box center [299, 124] width 272 height 249
click at [345, 70] on div "Bridging to Neutron Your tokens are on their way to [GEOGRAPHIC_DATA]." at bounding box center [298, 73] width 139 height 33
click at [303, 212] on div "Just a moment" at bounding box center [298, 210] width 139 height 17
click at [284, 164] on div "Bridging to Neutron Bridging to Neutron" at bounding box center [298, 159] width 123 height 11
click at [265, 161] on p "Bridging to Neutron" at bounding box center [275, 160] width 52 height 8
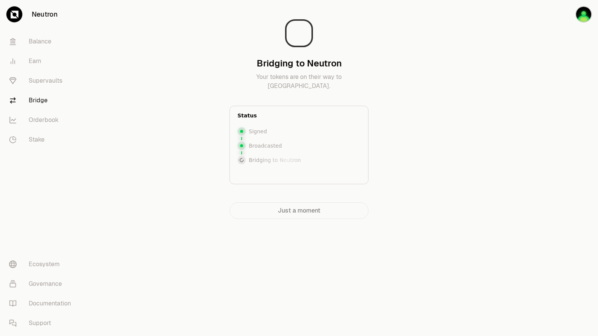
click at [240, 161] on icon at bounding box center [242, 160] width 4 height 4
click at [273, 78] on p "Your tokens are on their way to [GEOGRAPHIC_DATA]." at bounding box center [298, 81] width 139 height 18
click at [296, 31] on icon at bounding box center [299, 33] width 30 height 30
